Goal: Task Accomplishment & Management: Complete application form

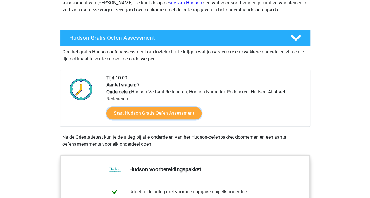
scroll to position [78, 0]
click at [187, 114] on link "Start Hudson Gratis Oefen Assessment" at bounding box center [153, 113] width 95 height 12
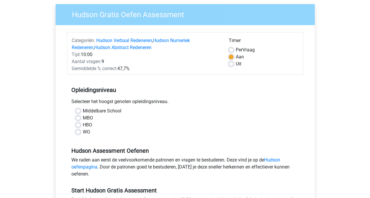
scroll to position [57, 0]
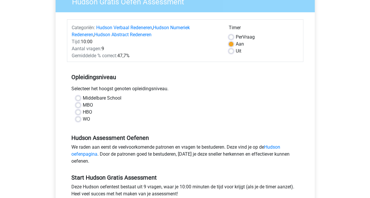
click at [86, 119] on label "WO" at bounding box center [86, 119] width 7 height 7
click at [80, 119] on input "WO" at bounding box center [78, 119] width 5 height 6
radio input "true"
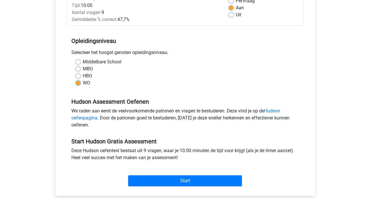
scroll to position [94, 0]
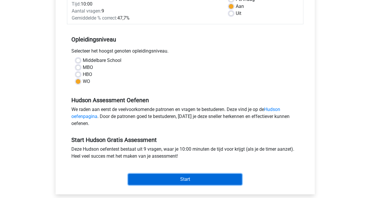
click at [182, 177] on input "Start" at bounding box center [185, 179] width 114 height 11
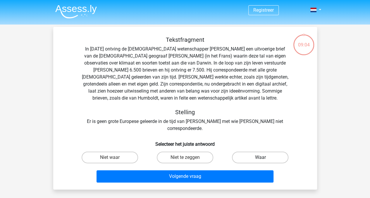
click at [248, 152] on label "Waar" at bounding box center [260, 158] width 56 height 12
click at [260, 158] on input "Waar" at bounding box center [262, 160] width 4 height 4
radio input "true"
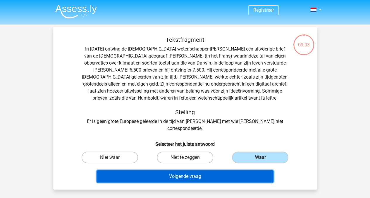
click at [222, 170] on button "Volgende vraag" at bounding box center [184, 176] width 177 height 12
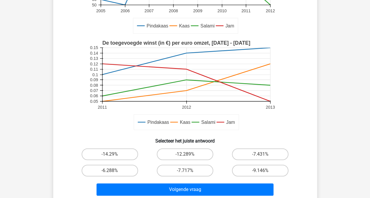
scroll to position [120, 0]
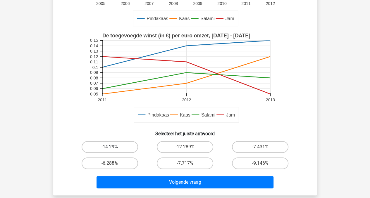
click at [127, 148] on label "-14.29%" at bounding box center [110, 147] width 56 height 12
click at [113, 148] on input "-14.29%" at bounding box center [112, 149] width 4 height 4
radio input "true"
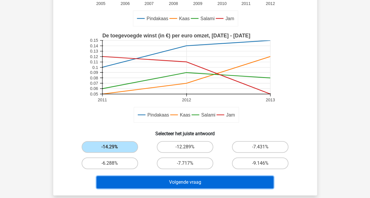
click at [176, 181] on button "Volgende vraag" at bounding box center [184, 182] width 177 height 12
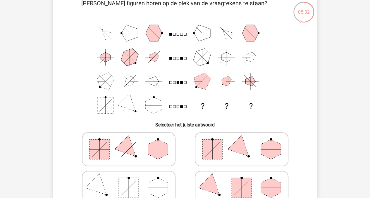
scroll to position [54, 0]
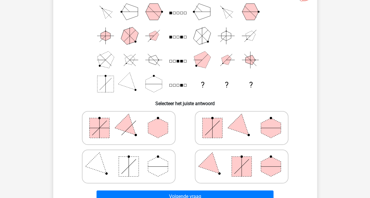
click at [143, 162] on icon at bounding box center [129, 166] width 88 height 29
click at [132, 159] on input "radio" at bounding box center [131, 158] width 4 height 4
radio input "true"
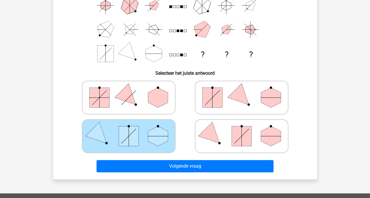
scroll to position [128, 0]
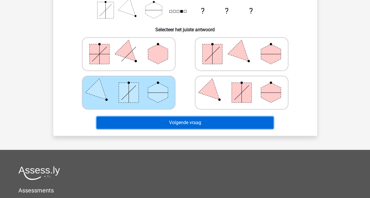
click at [220, 123] on button "Volgende vraag" at bounding box center [184, 123] width 177 height 12
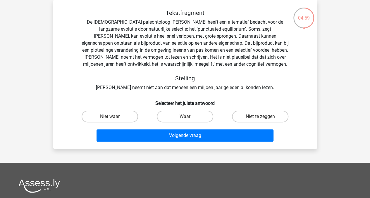
scroll to position [1, 0]
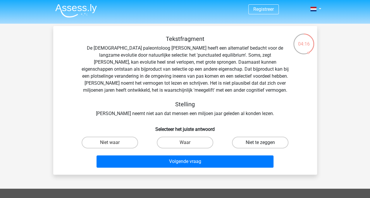
click at [258, 139] on label "Niet te zeggen" at bounding box center [260, 143] width 56 height 12
click at [260, 143] on input "Niet te zeggen" at bounding box center [262, 145] width 4 height 4
radio input "true"
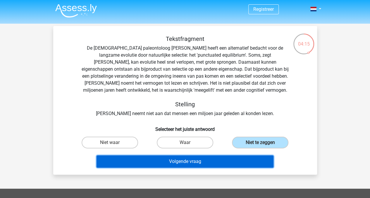
click at [215, 156] on button "Volgende vraag" at bounding box center [184, 162] width 177 height 12
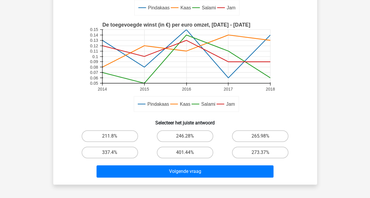
scroll to position [148, 0]
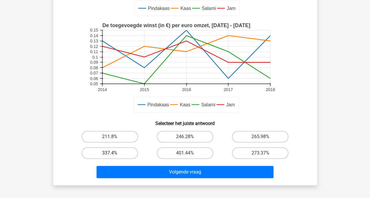
click at [126, 152] on label "337.4%" at bounding box center [110, 153] width 56 height 12
click at [113, 153] on input "337.4%" at bounding box center [112, 155] width 4 height 4
radio input "true"
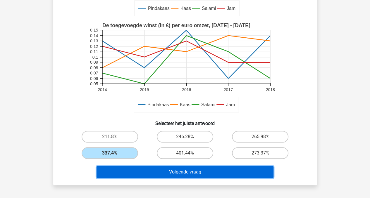
click at [180, 173] on button "Volgende vraag" at bounding box center [184, 172] width 177 height 12
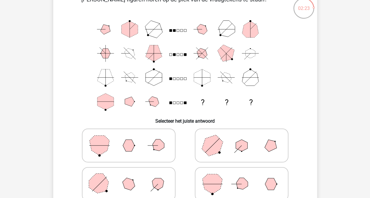
scroll to position [28, 0]
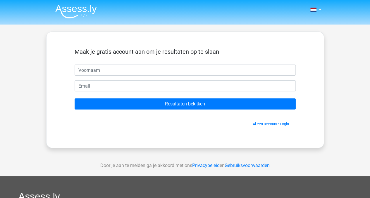
click at [187, 70] on input "text" at bounding box center [185, 70] width 221 height 11
type input "simon"
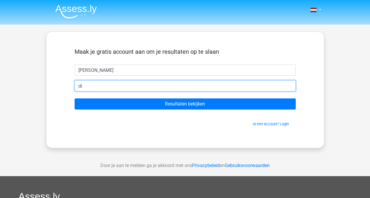
type input "d"
type input "simon.keirsschieter@gmail.com"
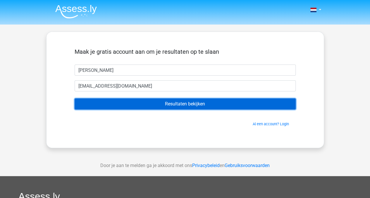
click at [140, 105] on input "Resultaten bekijken" at bounding box center [185, 104] width 221 height 11
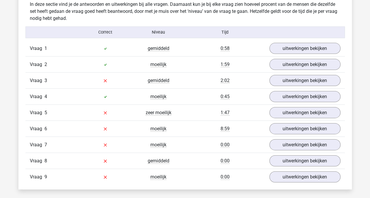
scroll to position [613, 0]
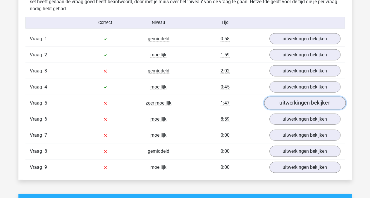
click at [294, 100] on link "uitwerkingen bekijken" at bounding box center [305, 103] width 82 height 13
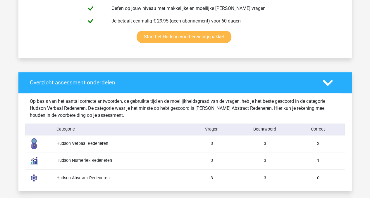
scroll to position [378, 0]
